Goal: Find specific page/section

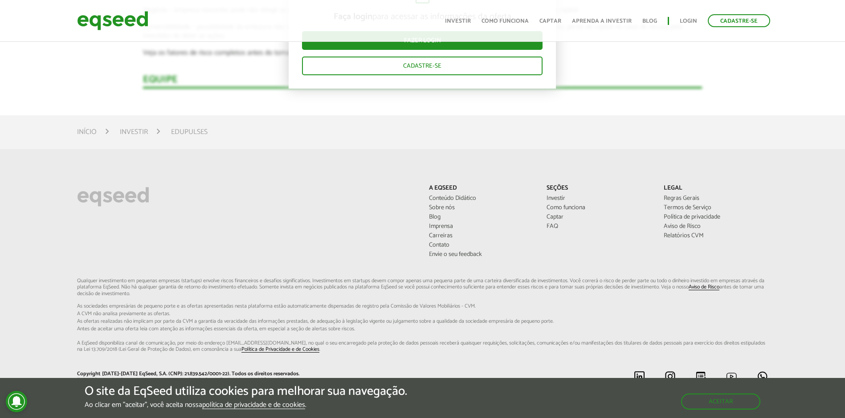
scroll to position [1558, 0]
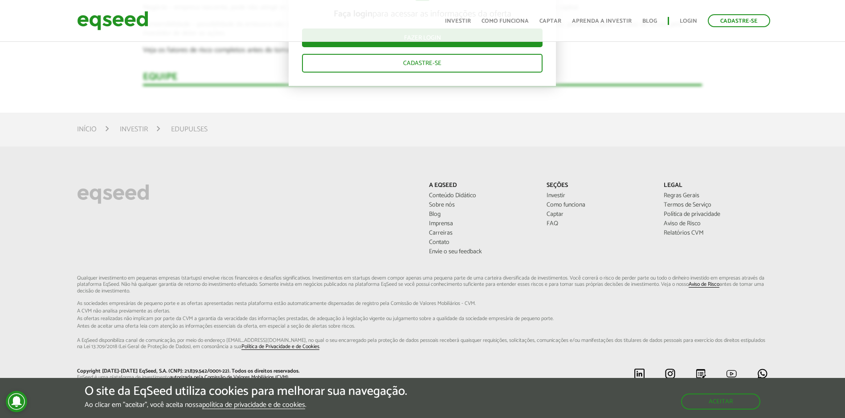
click at [59, 187] on div "A EqSeed Conteúdo Didático Sobre nós Blog Imprensa Carreiras Contato Envie o se…" at bounding box center [422, 302] width 845 height 241
